Goal: Task Accomplishment & Management: Manage account settings

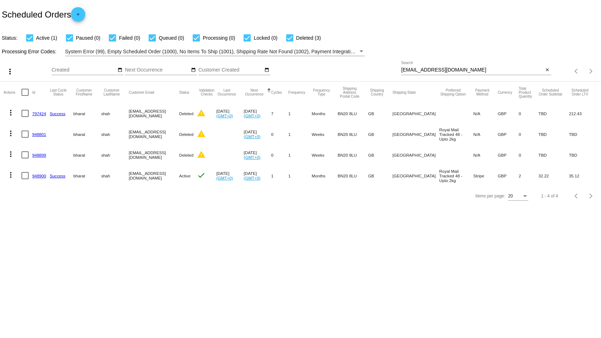
drag, startPoint x: 489, startPoint y: 64, endPoint x: 479, endPoint y: 69, distance: 10.9
click at [487, 66] on div "[EMAIL_ADDRESS][DOMAIN_NAME] Search" at bounding box center [472, 68] width 142 height 14
drag, startPoint x: 464, startPoint y: 69, endPoint x: 401, endPoint y: 72, distance: 63.5
click at [401, 72] on input "[EMAIL_ADDRESS][DOMAIN_NAME]" at bounding box center [472, 70] width 142 height 6
paste input "[EMAIL_ADDRESS][DOMAIN_NAME]"
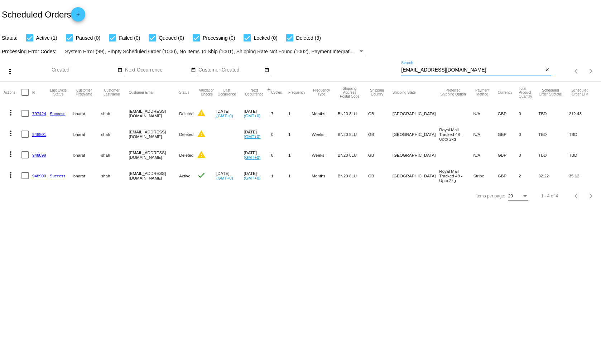
type input "[EMAIL_ADDRESS][DOMAIN_NAME]"
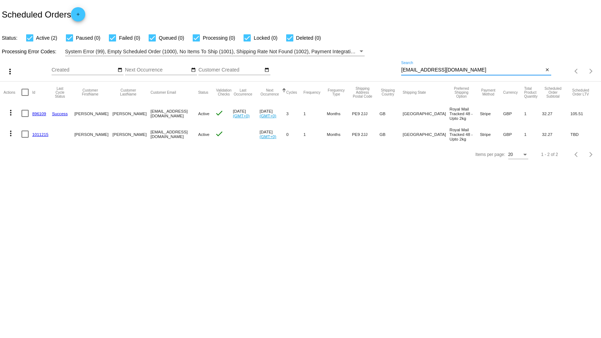
click at [33, 136] on link "1011215" at bounding box center [40, 134] width 16 height 5
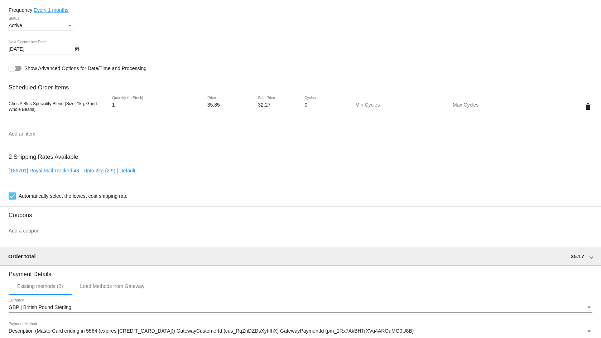
scroll to position [358, 0]
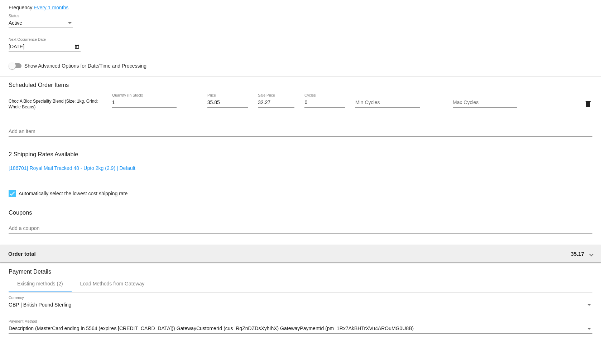
click at [70, 46] on body "arrow_back Scheduled Order #1011215 Active more_vert Validation Checks check Pa…" at bounding box center [300, 169] width 601 height 338
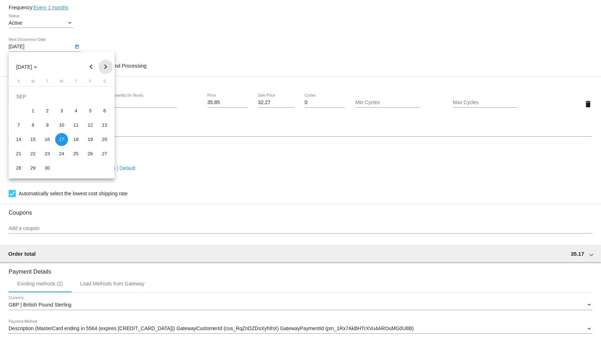
click at [108, 68] on button "Next month" at bounding box center [105, 67] width 14 height 14
click at [31, 107] on div "6" at bounding box center [32, 111] width 13 height 13
type input "10/6/2025"
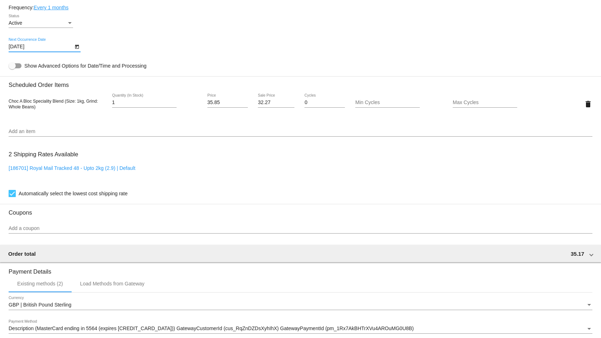
click at [16, 66] on div at bounding box center [15, 65] width 13 height 5
click at [12, 68] on input "Show Advanced Options for Date/Time and Processing" at bounding box center [12, 68] width 0 height 0
checkbox input "true"
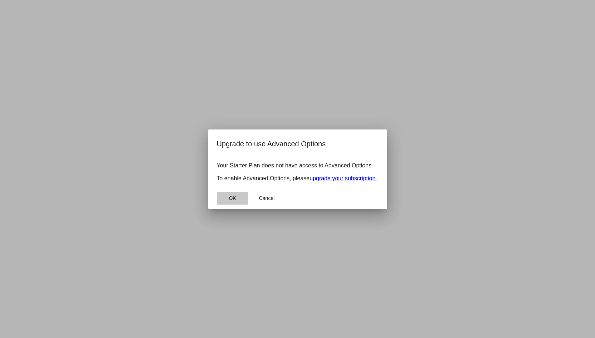
click at [244, 201] on button "OK" at bounding box center [233, 198] width 32 height 13
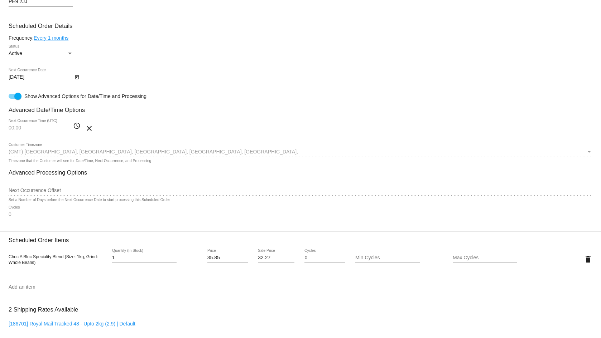
scroll to position [322, 0]
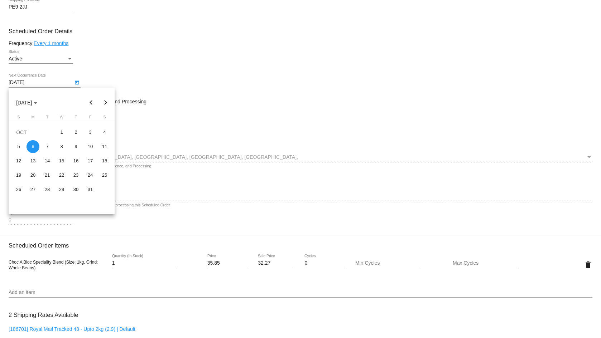
click at [61, 82] on body "arrow_back Scheduled Order #1011215 Active more_vert Validation Checks check Pa…" at bounding box center [300, 169] width 601 height 338
click at [106, 130] on div "4" at bounding box center [104, 132] width 13 height 13
type input "10/4/2025"
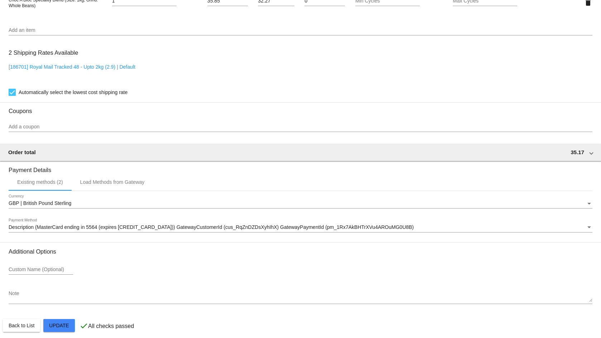
scroll to position [590, 0]
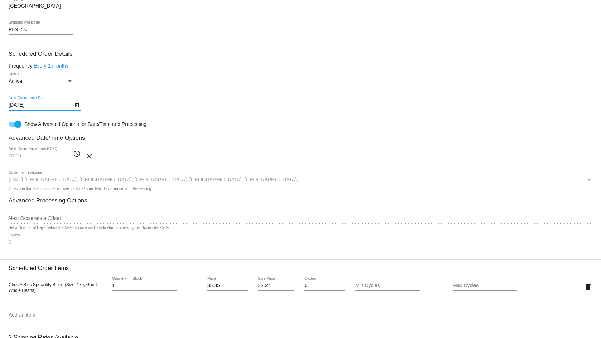
scroll to position [268, 0]
